Goal: Task Accomplishment & Management: Manage account settings

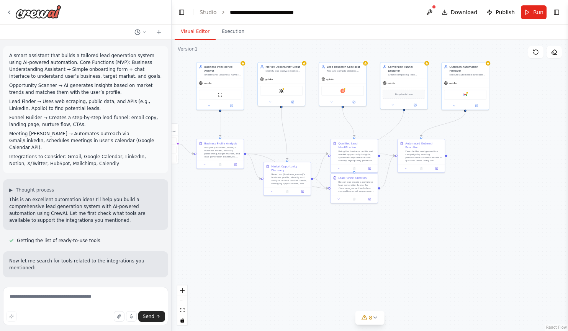
scroll to position [300, 0]
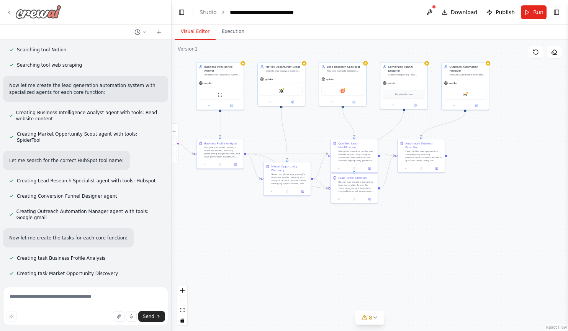
click at [41, 15] on img at bounding box center [38, 12] width 46 height 14
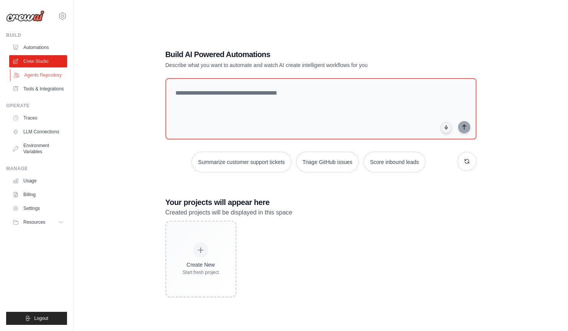
click at [49, 75] on link "Agents Repository" at bounding box center [39, 75] width 58 height 12
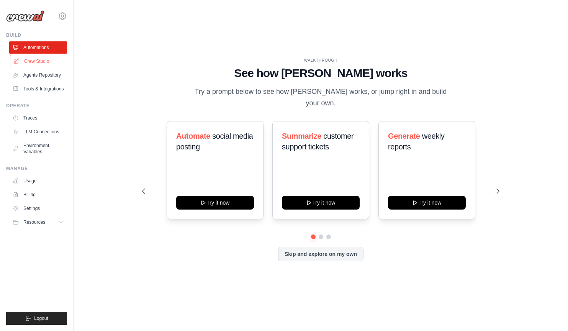
click at [44, 61] on link "Crew Studio" at bounding box center [39, 61] width 58 height 12
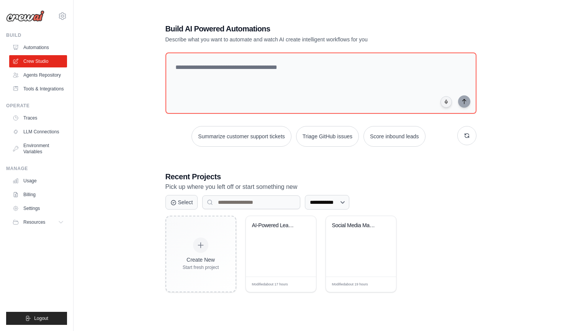
scroll to position [15, 0]
click at [28, 192] on link "Billing" at bounding box center [39, 195] width 58 height 12
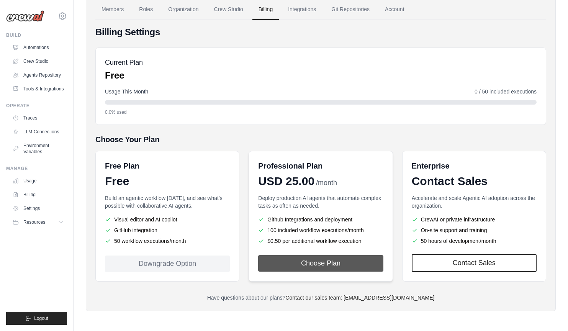
scroll to position [41, 0]
click at [303, 262] on button "Choose Plan" at bounding box center [320, 263] width 125 height 16
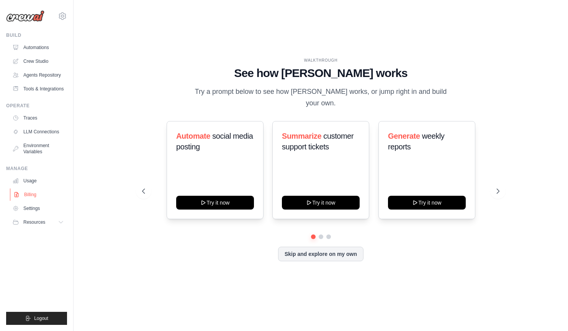
click at [30, 197] on link "Billing" at bounding box center [39, 195] width 58 height 12
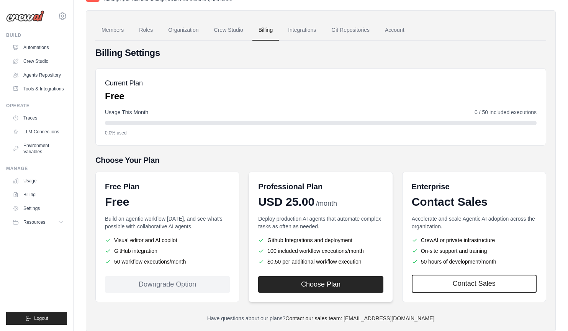
scroll to position [23, 0]
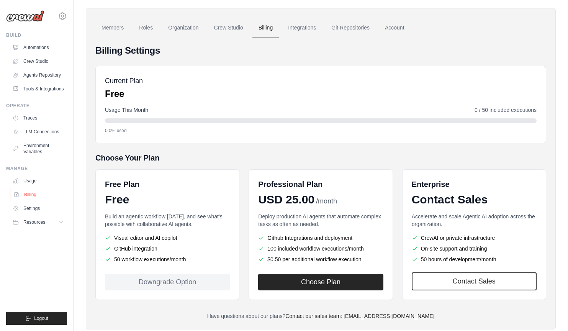
click at [27, 196] on link "Billing" at bounding box center [39, 195] width 58 height 12
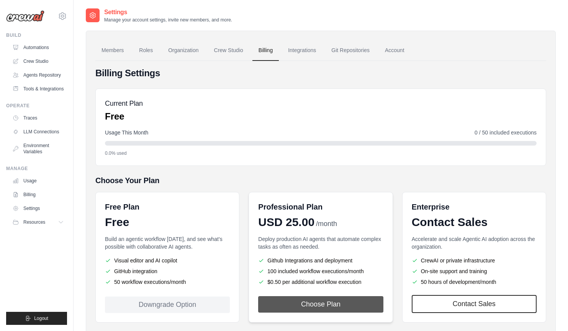
click at [301, 307] on button "Choose Plan" at bounding box center [320, 304] width 125 height 16
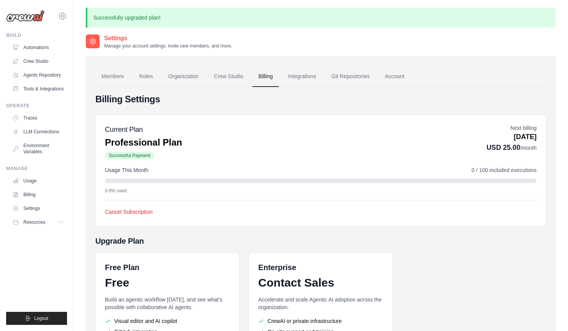
click at [154, 49] on p "Manage your account settings, invite new members, and more." at bounding box center [168, 46] width 128 height 6
click at [137, 46] on p "Manage your account settings, invite new members, and more." at bounding box center [168, 46] width 128 height 6
